Goal: Find specific page/section: Find specific page/section

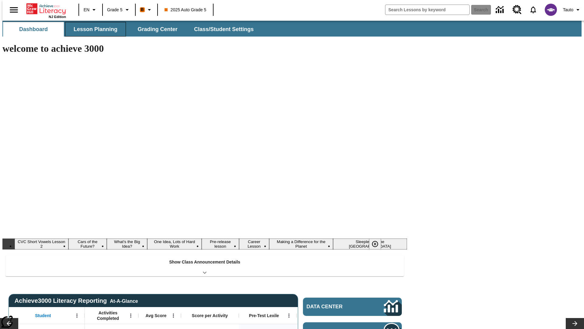
click at [93, 29] on span "Lesson Planning" at bounding box center [96, 29] width 44 height 7
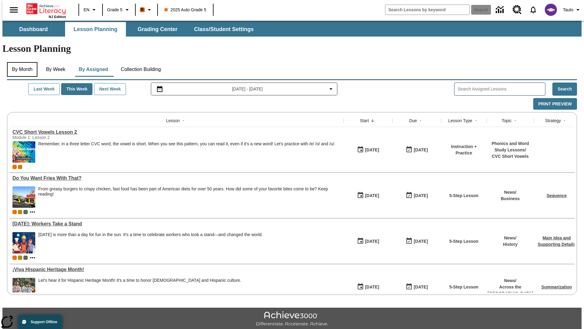
click at [20, 62] on button "By Month" at bounding box center [22, 69] width 30 height 15
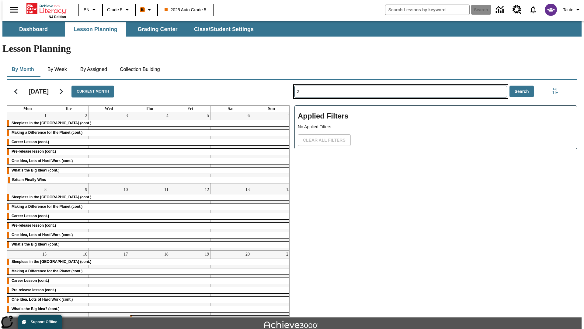
type input "z"
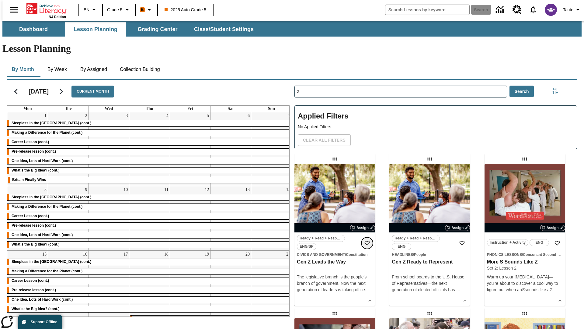
click at [367, 240] on icon "Add to Favorites" at bounding box center [367, 243] width 6 height 6
